Goal: Find specific page/section: Find specific page/section

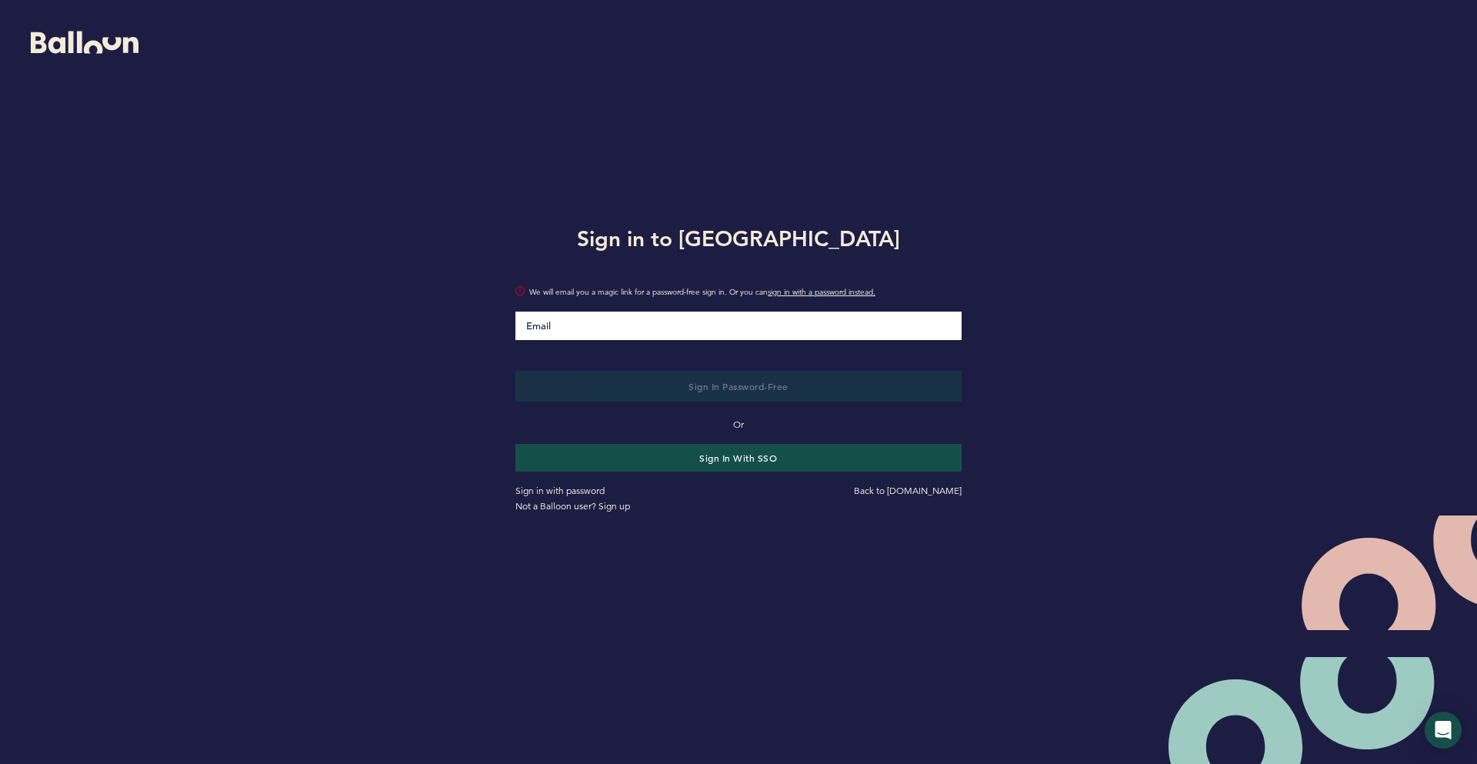
click at [631, 325] on input "Email" at bounding box center [738, 326] width 446 height 28
type input "[PERSON_NAME][EMAIL_ADDRESS][PERSON_NAME][DOMAIN_NAME]"
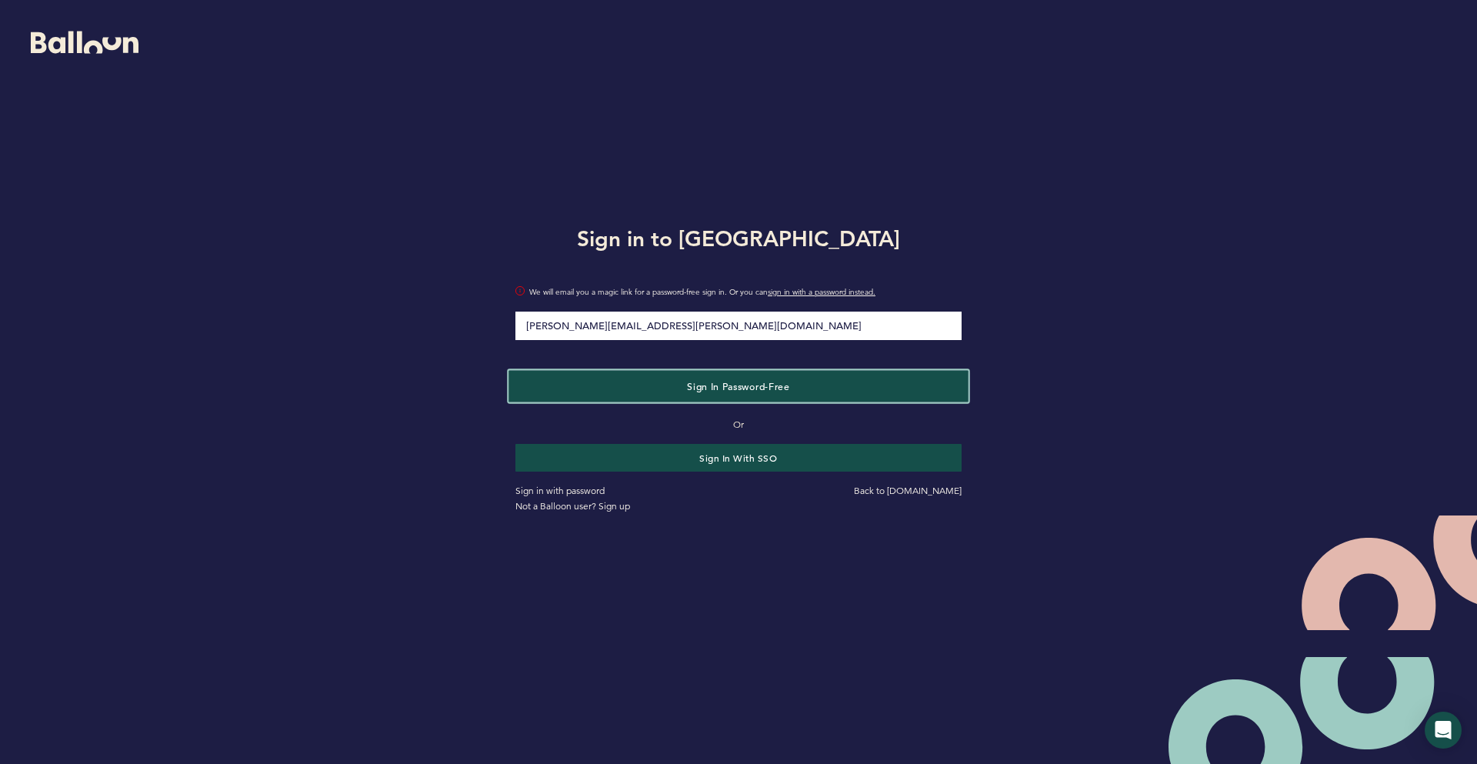
click at [725, 388] on span "Sign in Password-Free" at bounding box center [738, 386] width 102 height 12
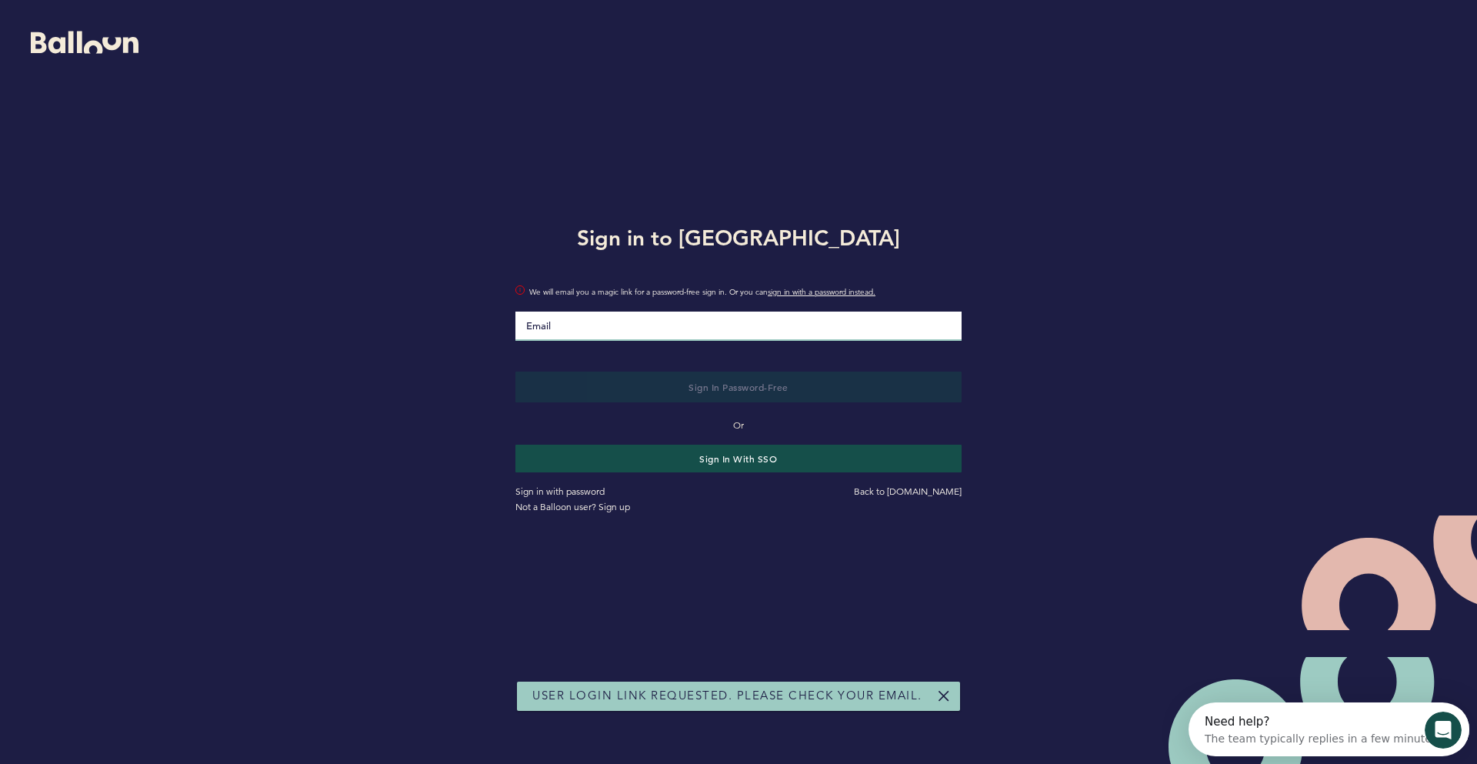
click at [722, 330] on input "Email" at bounding box center [738, 326] width 446 height 29
type input "[PERSON_NAME][EMAIL_ADDRESS][PERSON_NAME][DOMAIN_NAME]"
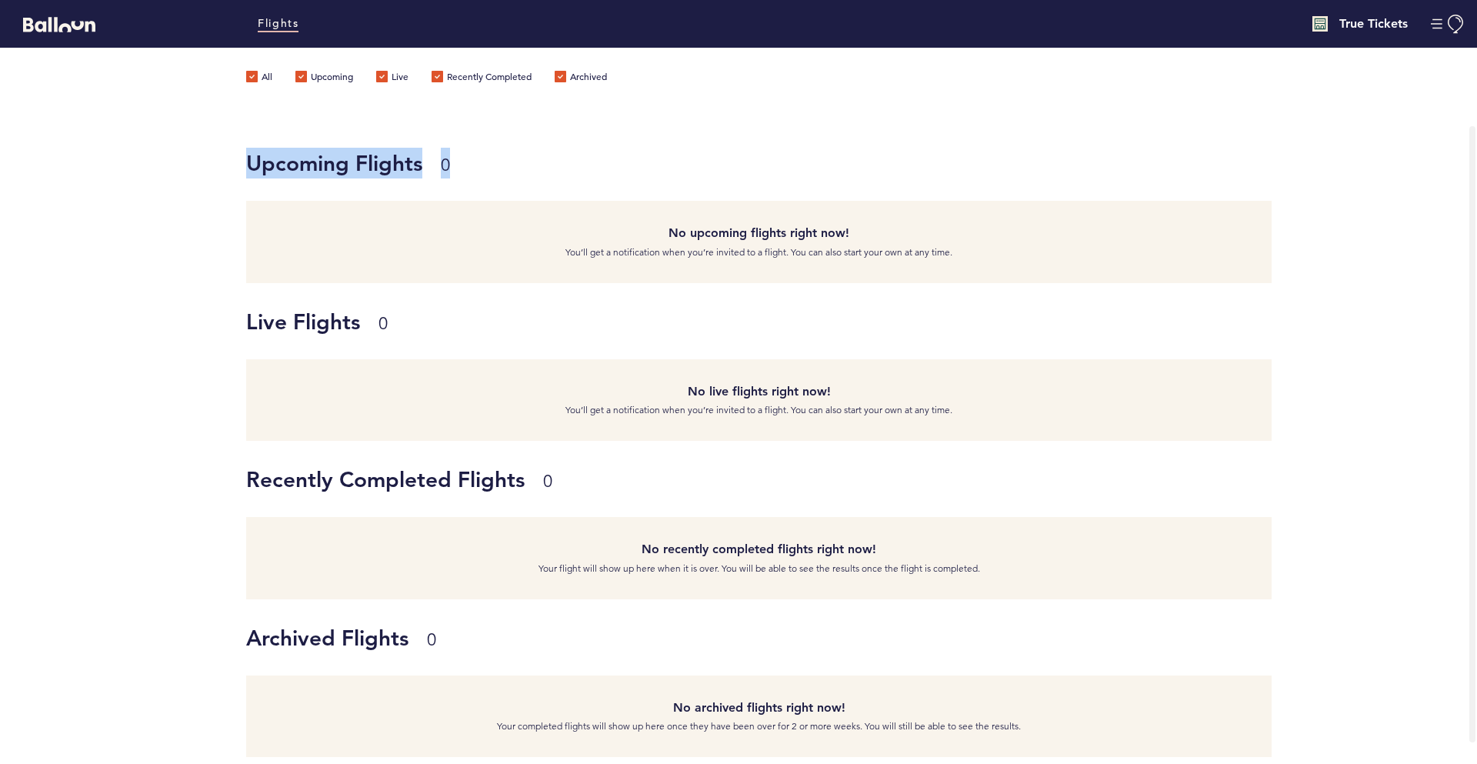
drag, startPoint x: 248, startPoint y: 161, endPoint x: 454, endPoint y: 161, distance: 206.1
click at [454, 161] on h1 "Upcoming Flights 0" at bounding box center [753, 163] width 1014 height 31
click at [332, 164] on h1 "Upcoming Flights 0" at bounding box center [753, 163] width 1014 height 31
click at [1381, 25] on h4 "True Tickets" at bounding box center [1373, 24] width 68 height 18
click at [1456, 27] on button "Manage Account" at bounding box center [1448, 24] width 35 height 19
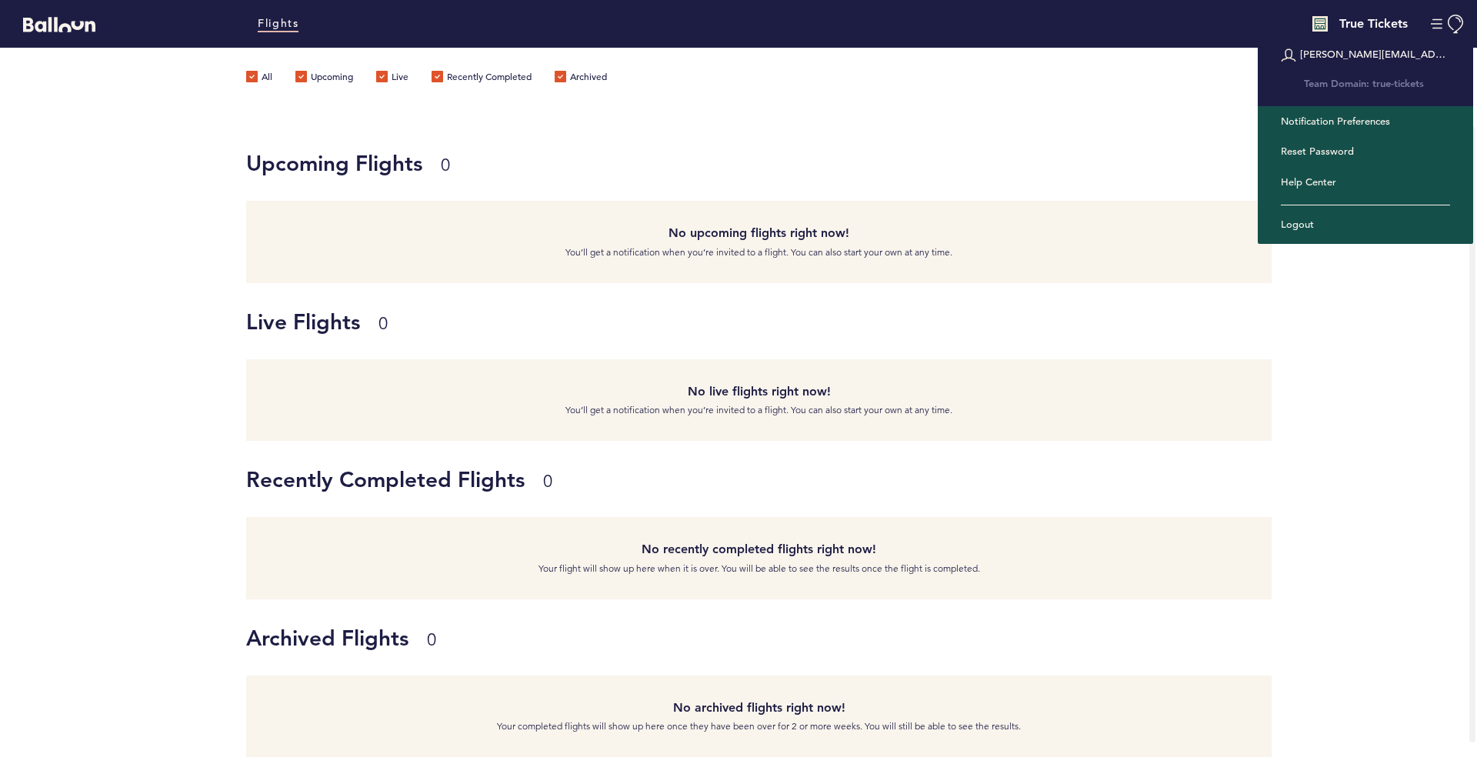
click at [1363, 388] on div "Live Flights 0 No live flights right now! You’ll get a notification when you’re…" at bounding box center [861, 362] width 1231 height 158
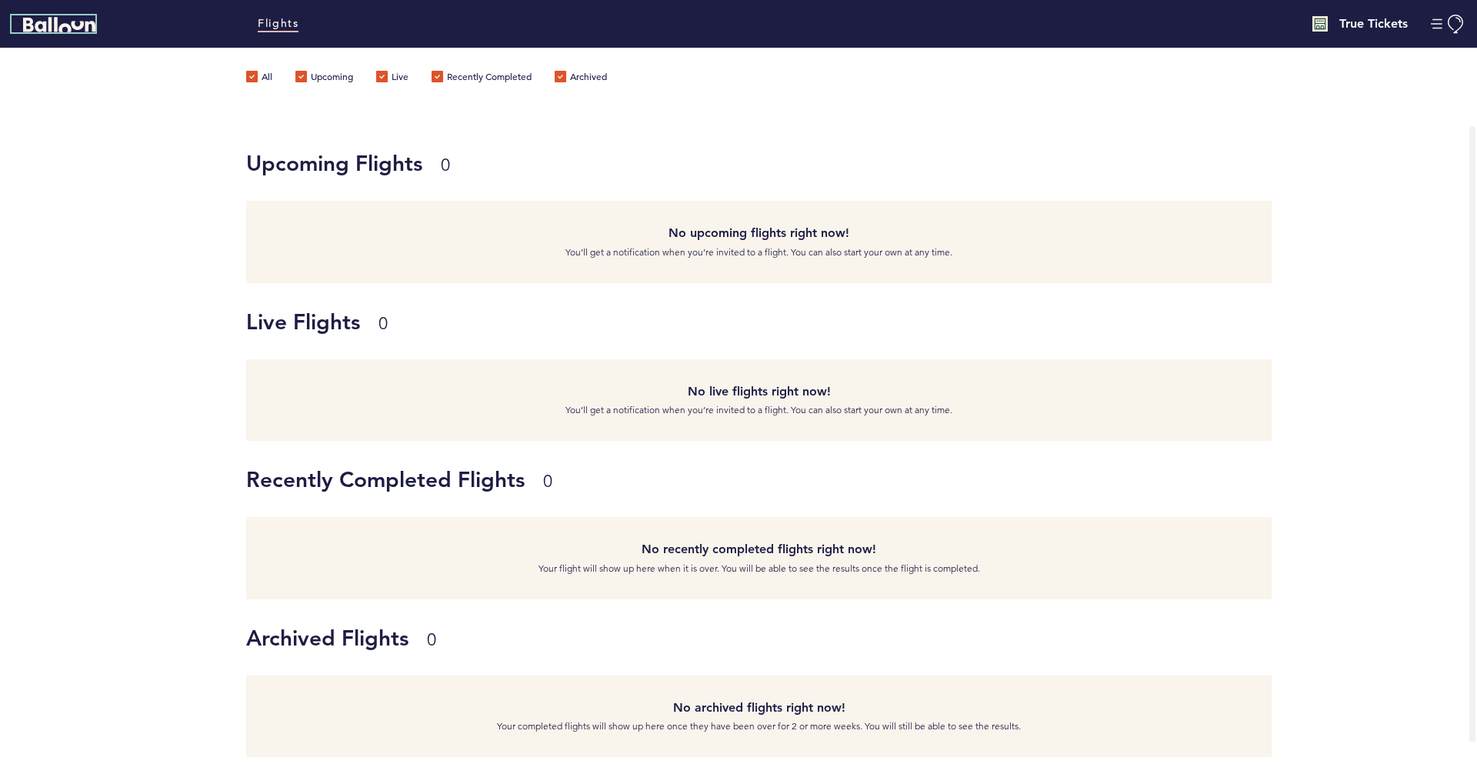
click at [69, 24] on icon "Balloon" at bounding box center [59, 24] width 72 height 15
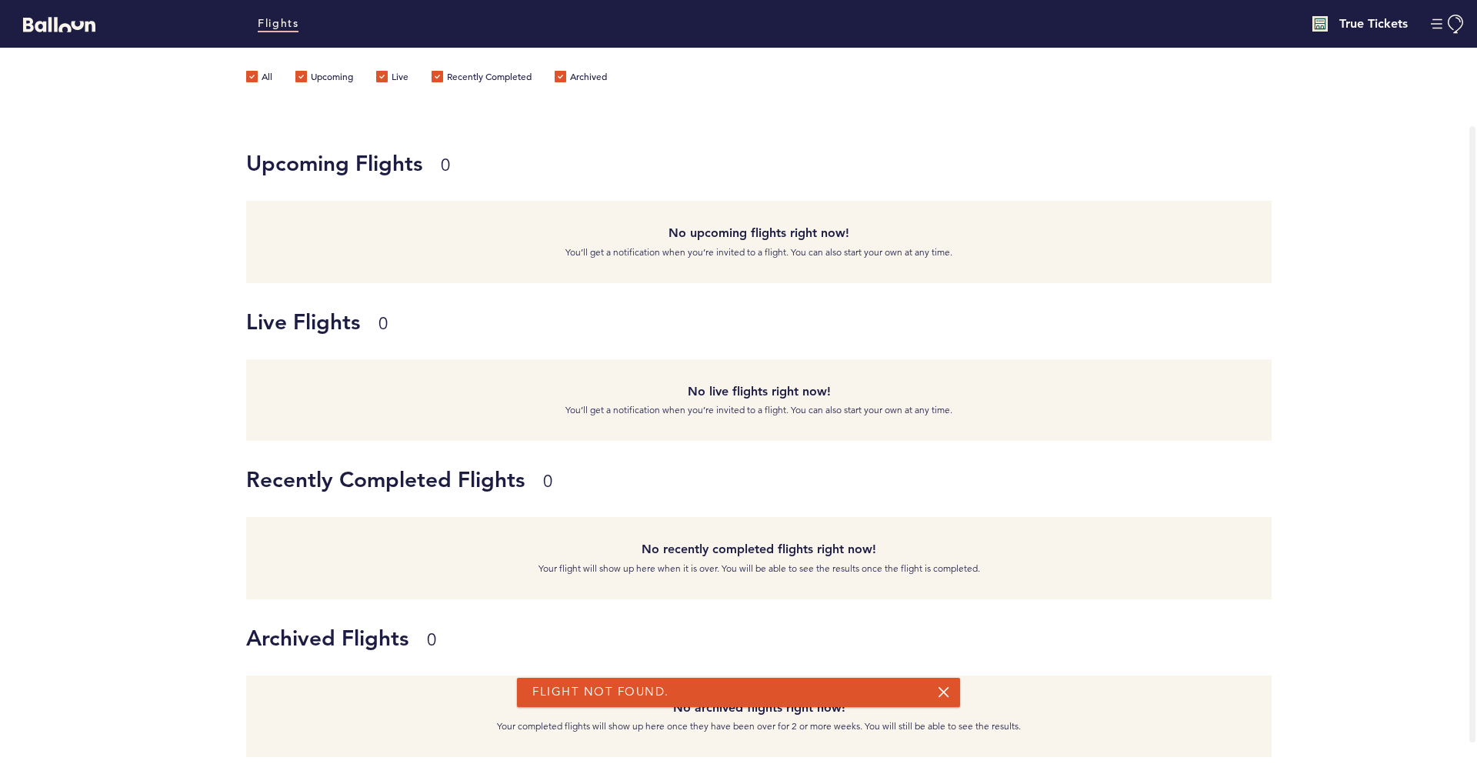
click at [941, 692] on link at bounding box center [944, 692] width 12 height 12
